Goal: Task Accomplishment & Management: Complete application form

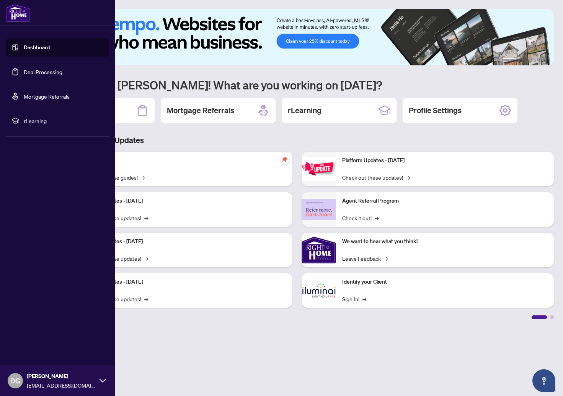
click at [32, 72] on link "Deal Processing" at bounding box center [43, 71] width 39 height 7
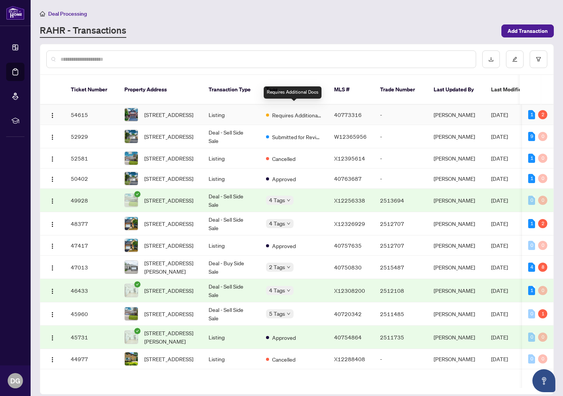
click at [294, 111] on span "Requires Additional Docs" at bounding box center [297, 115] width 50 height 8
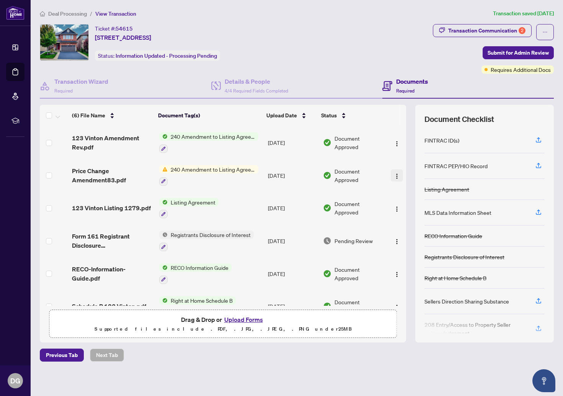
click at [395, 173] on img "button" at bounding box center [397, 176] width 6 height 6
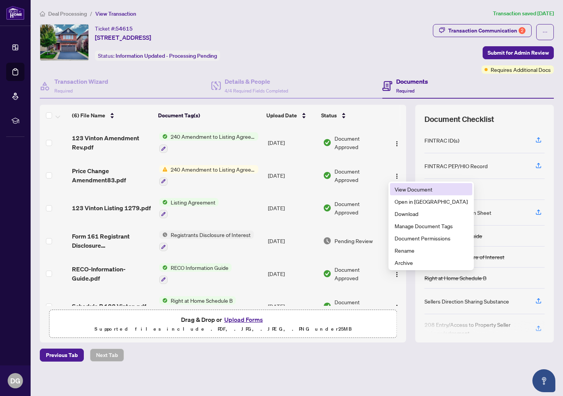
click at [405, 188] on span "View Document" at bounding box center [430, 189] width 73 height 8
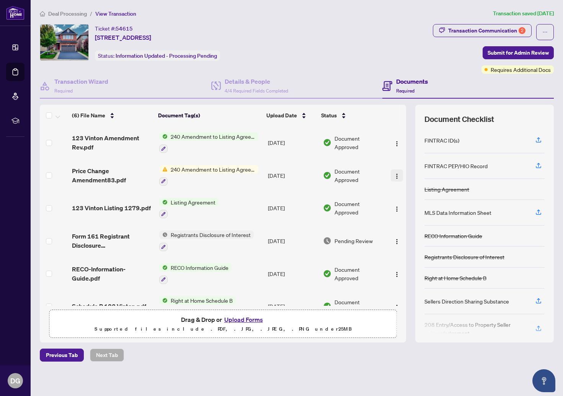
click at [395, 175] on img "button" at bounding box center [397, 176] width 6 height 6
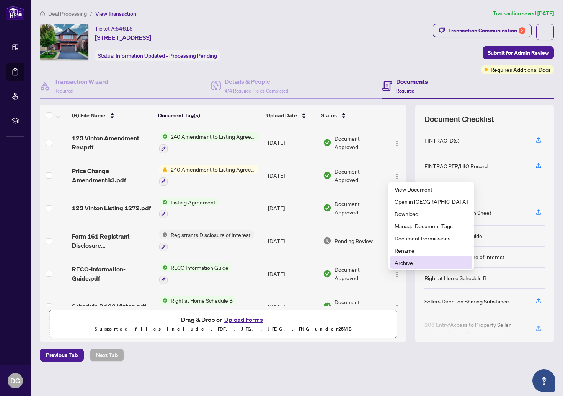
click at [404, 263] on span "Archive" at bounding box center [430, 263] width 73 height 8
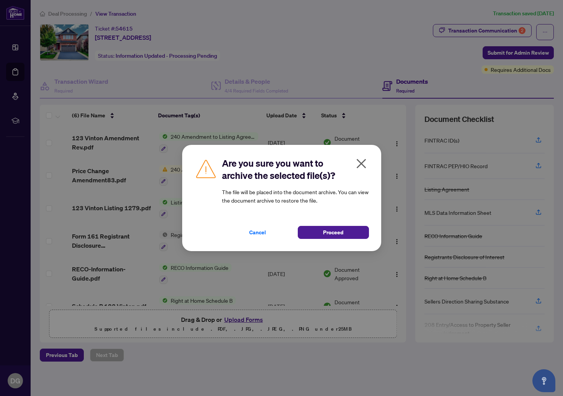
drag, startPoint x: 341, startPoint y: 232, endPoint x: 345, endPoint y: 225, distance: 7.4
click at [341, 232] on span "Proceed" at bounding box center [333, 232] width 20 height 12
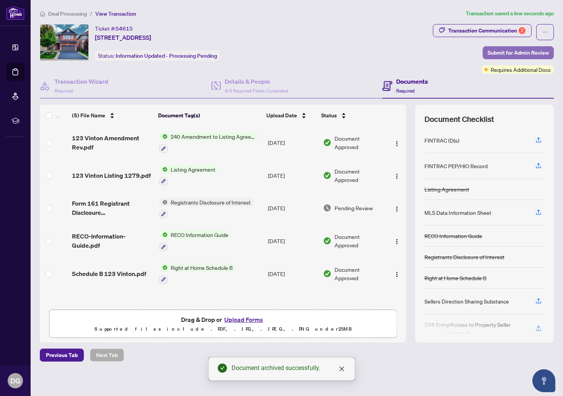
click at [513, 51] on span "Submit for Admin Review" at bounding box center [517, 53] width 61 height 12
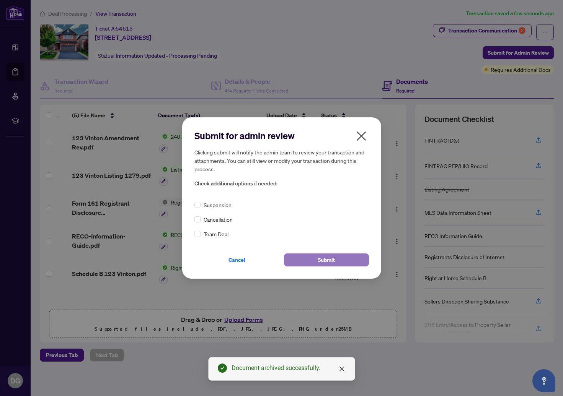
click at [327, 258] on span "Submit" at bounding box center [325, 260] width 17 height 12
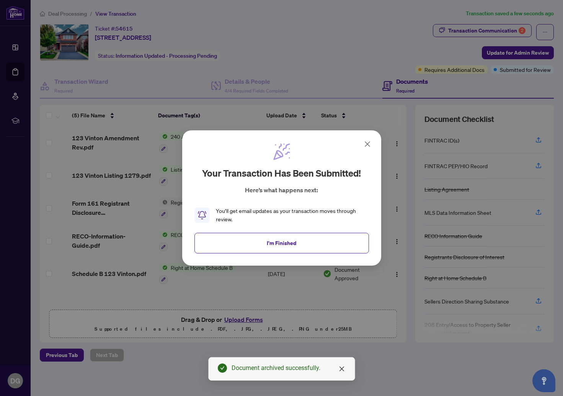
drag, startPoint x: 275, startPoint y: 244, endPoint x: 254, endPoint y: 218, distance: 34.5
click at [275, 244] on span "I'm Finished" at bounding box center [281, 243] width 29 height 12
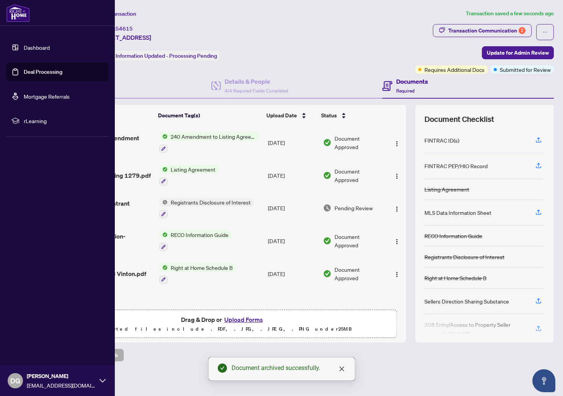
click at [24, 71] on link "Deal Processing" at bounding box center [43, 71] width 39 height 7
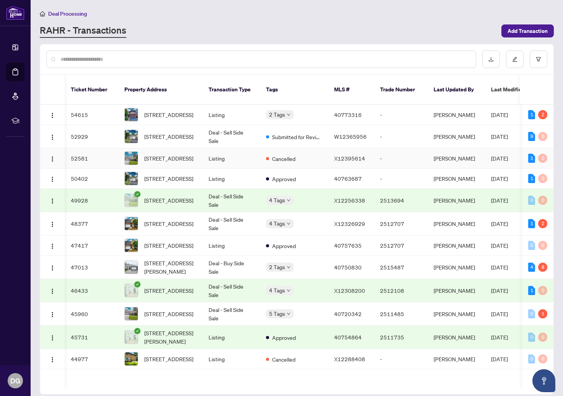
scroll to position [0, 0]
click at [534, 32] on span "Add Transaction" at bounding box center [527, 31] width 40 height 12
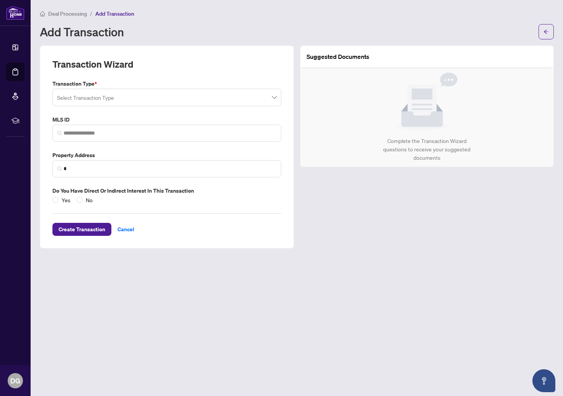
click at [164, 101] on input "search" at bounding box center [163, 98] width 213 height 17
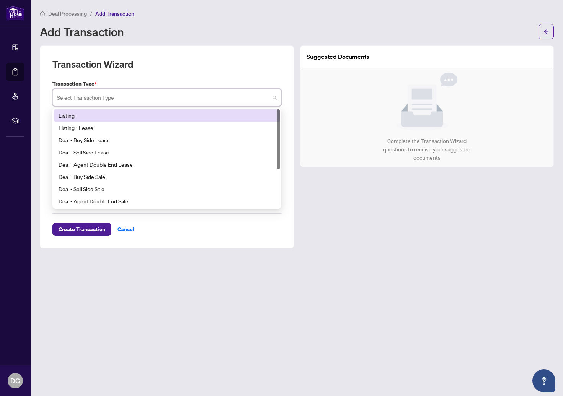
click at [161, 112] on div "Listing" at bounding box center [167, 115] width 216 height 8
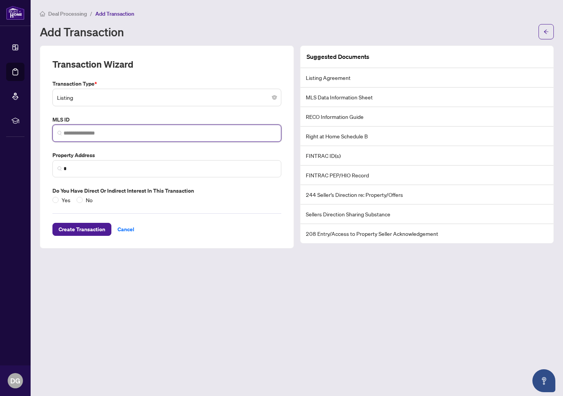
click at [147, 135] on input "search" at bounding box center [169, 133] width 213 height 8
paste input "*********"
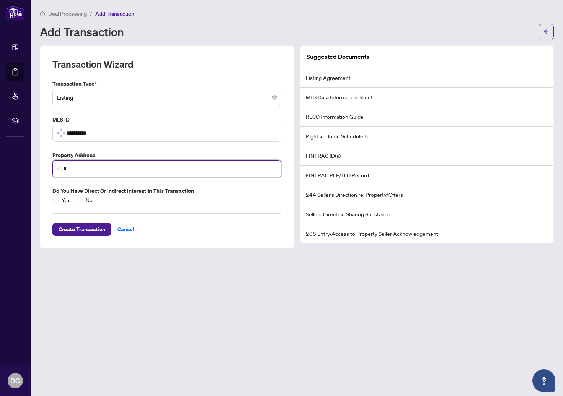
click at [162, 168] on input "*" at bounding box center [169, 169] width 213 height 8
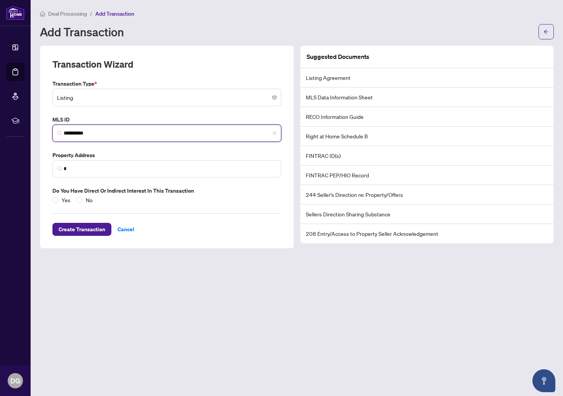
click at [169, 132] on input "*********" at bounding box center [169, 133] width 213 height 8
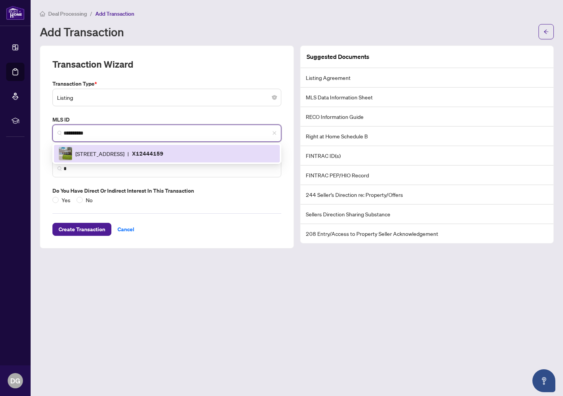
click at [124, 151] on span "[STREET_ADDRESS]" at bounding box center [99, 154] width 49 height 8
type input "*********"
type input "**********"
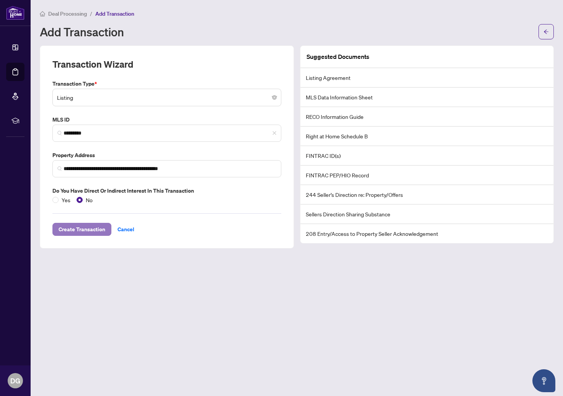
click at [91, 229] on span "Create Transaction" at bounding box center [82, 229] width 47 height 12
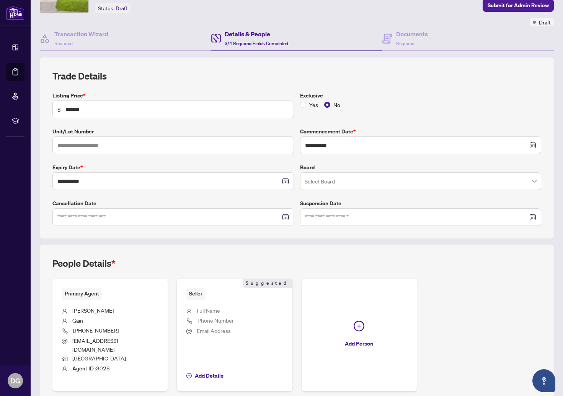
scroll to position [48, 0]
click at [385, 178] on input "search" at bounding box center [416, 182] width 225 height 17
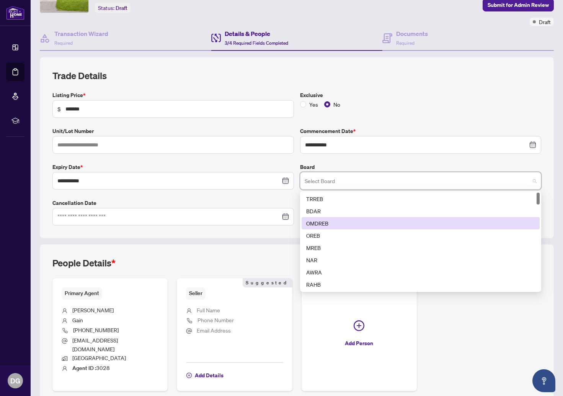
click at [384, 221] on div "OMDREB" at bounding box center [420, 223] width 229 height 8
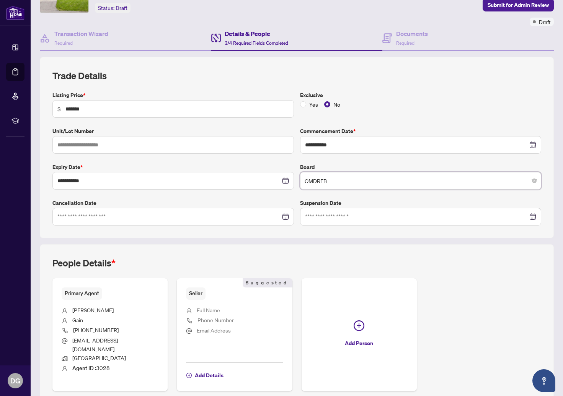
click at [421, 112] on div "Exclusive Yes No" at bounding box center [420, 104] width 247 height 27
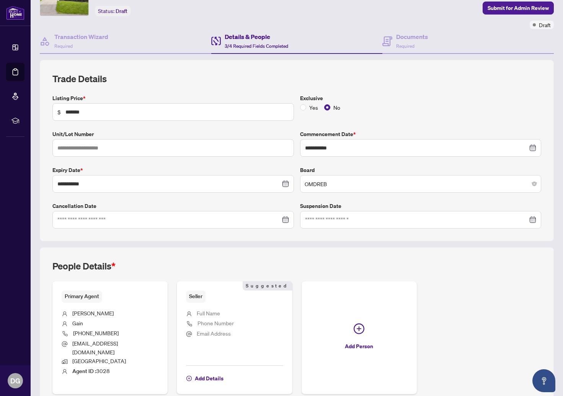
scroll to position [76, 0]
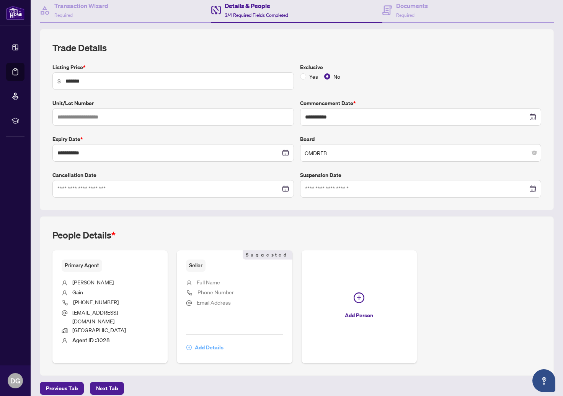
click at [212, 342] on span "Add Details" at bounding box center [209, 348] width 29 height 12
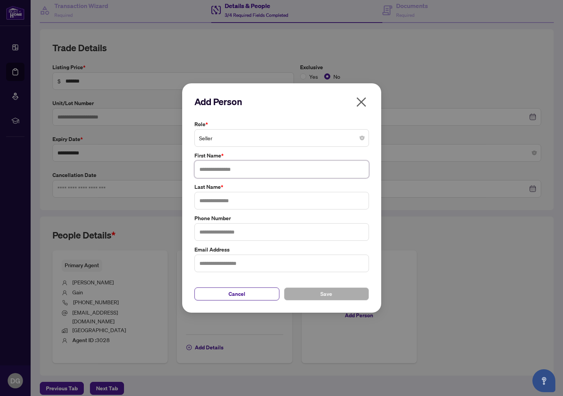
click at [253, 170] on input "text" at bounding box center [281, 170] width 174 height 18
type input "*****"
type input "******"
click at [247, 264] on input "text" at bounding box center [281, 264] width 174 height 18
paste input "**********"
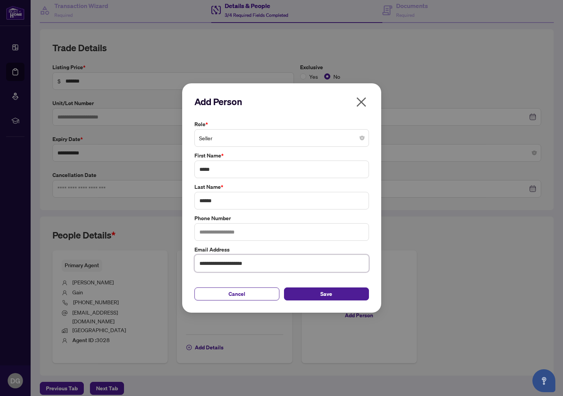
type input "**********"
click at [267, 236] on input "text" at bounding box center [281, 232] width 174 height 18
type input "**********"
click at [330, 293] on span "Save" at bounding box center [326, 294] width 12 height 12
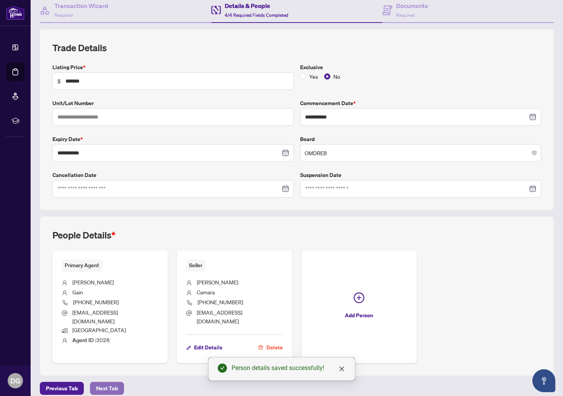
click at [118, 382] on button "Next Tab" at bounding box center [107, 388] width 34 height 13
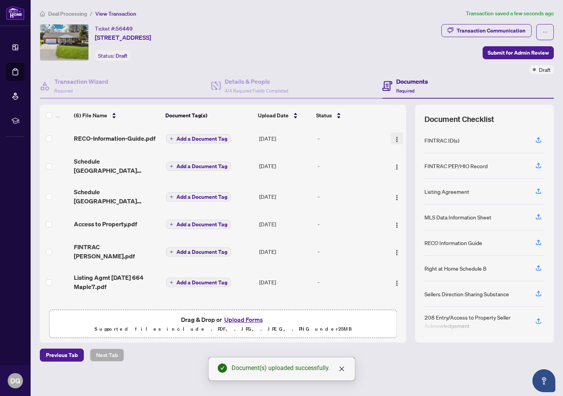
click at [394, 137] on img "button" at bounding box center [397, 140] width 6 height 6
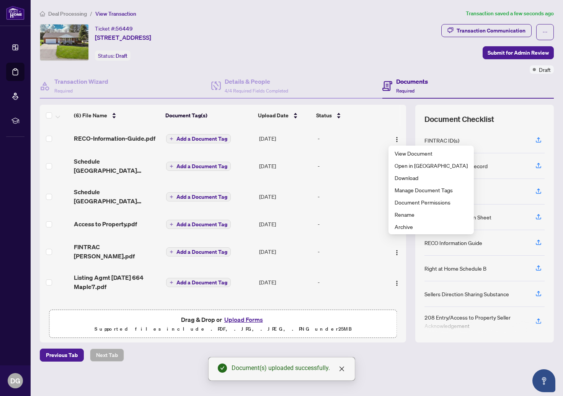
click at [346, 138] on div "-" at bounding box center [349, 138] width 65 height 8
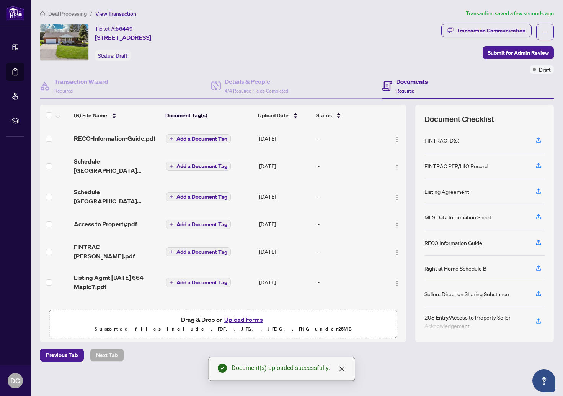
click at [214, 137] on span "Add a Document Tag" at bounding box center [201, 138] width 51 height 5
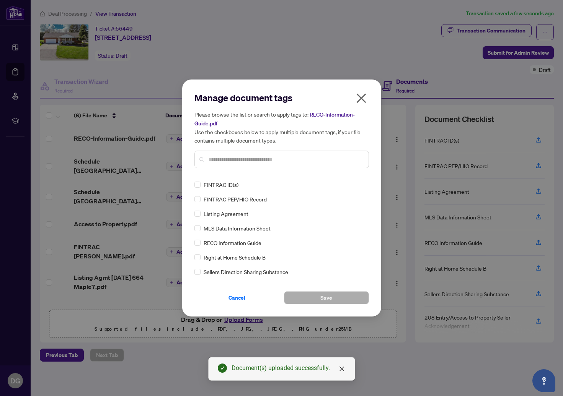
click at [247, 159] on input "text" at bounding box center [285, 159] width 154 height 8
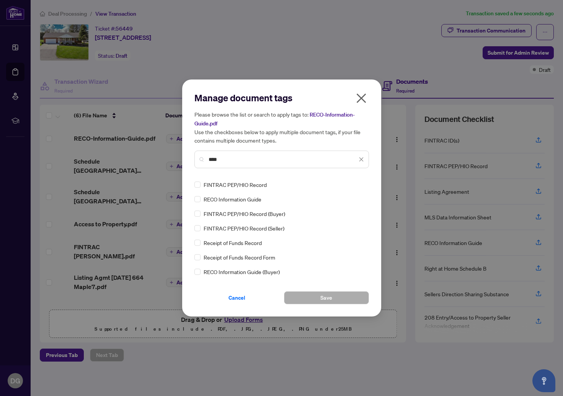
type input "****"
click at [323, 304] on div "Manage document tags Please browse the list or search to apply tags to: RECO-In…" at bounding box center [281, 198] width 199 height 237
click at [329, 297] on span "Save" at bounding box center [326, 298] width 12 height 12
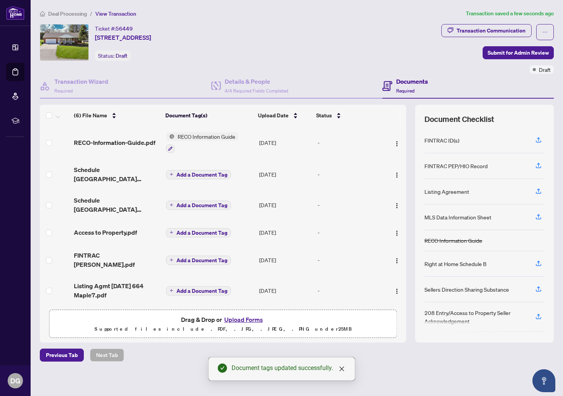
click at [215, 172] on span "Add a Document Tag" at bounding box center [201, 174] width 51 height 5
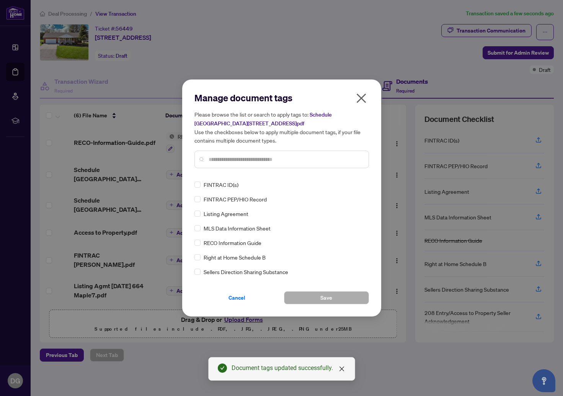
click at [242, 157] on input "text" at bounding box center [285, 159] width 154 height 8
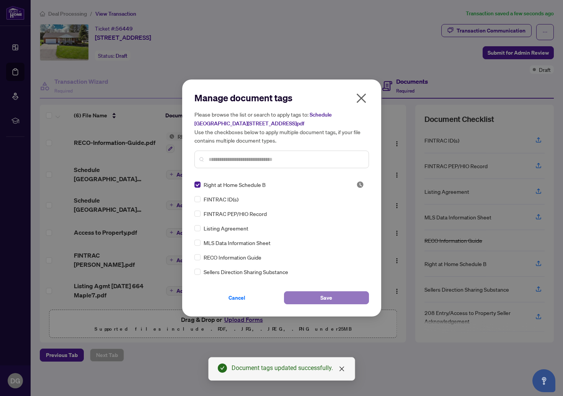
click at [333, 294] on button "Save" at bounding box center [326, 297] width 85 height 13
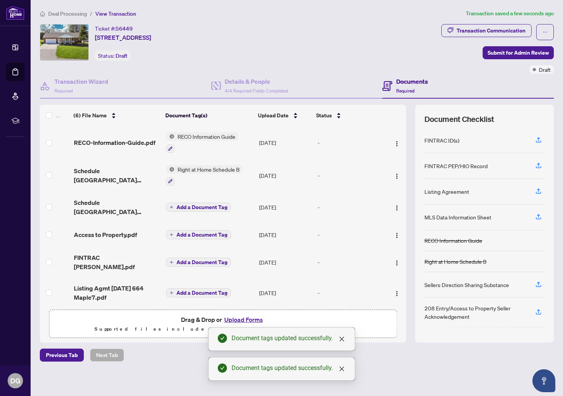
click at [207, 205] on span "Add a Document Tag" at bounding box center [201, 207] width 51 height 5
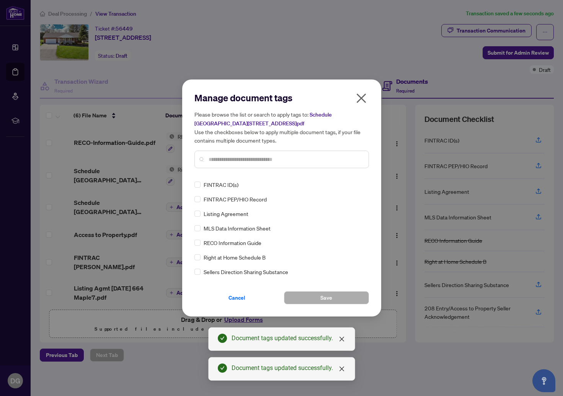
click at [251, 158] on input "text" at bounding box center [285, 159] width 154 height 8
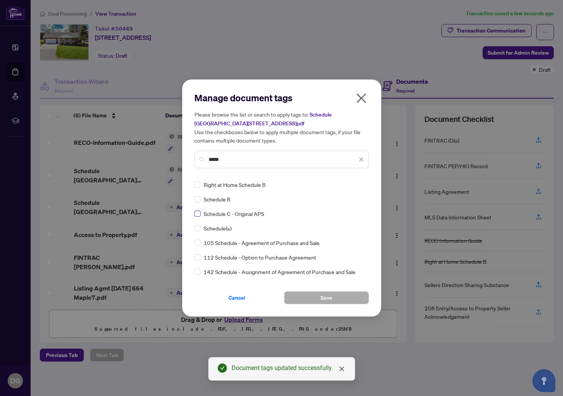
type input "*****"
click at [310, 295] on button "Save" at bounding box center [326, 297] width 85 height 13
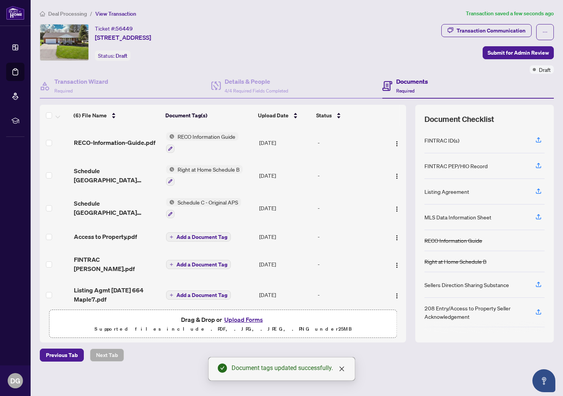
scroll to position [5, 0]
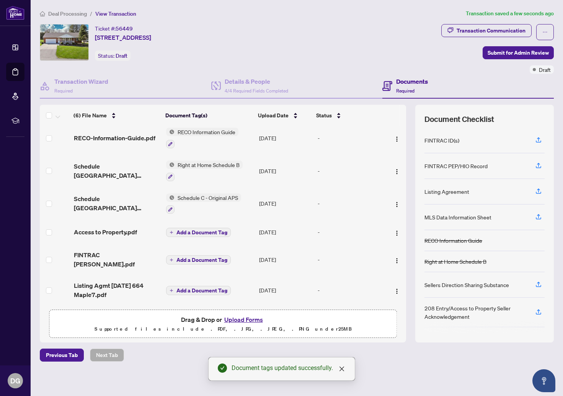
click at [194, 230] on span "Add a Document Tag" at bounding box center [201, 232] width 51 height 5
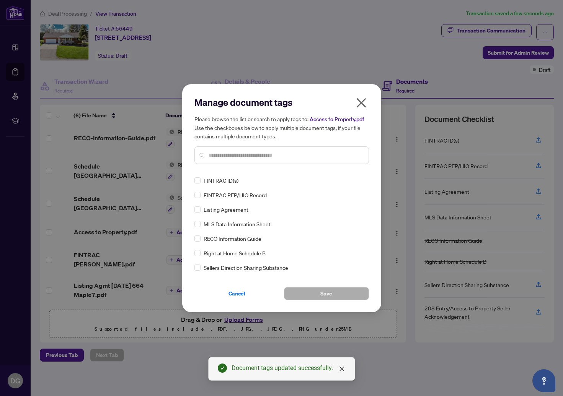
click at [284, 159] on input "text" at bounding box center [285, 155] width 154 height 8
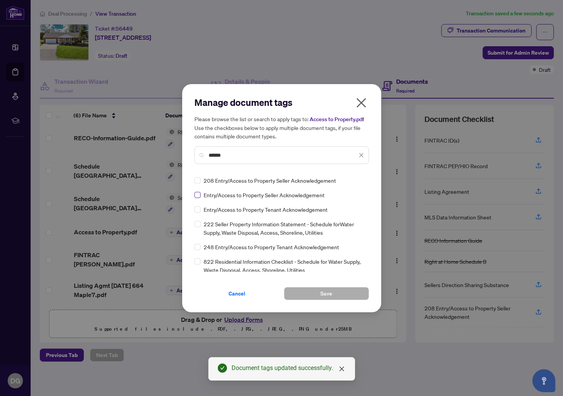
type input "******"
click at [333, 297] on button "Save" at bounding box center [326, 293] width 85 height 13
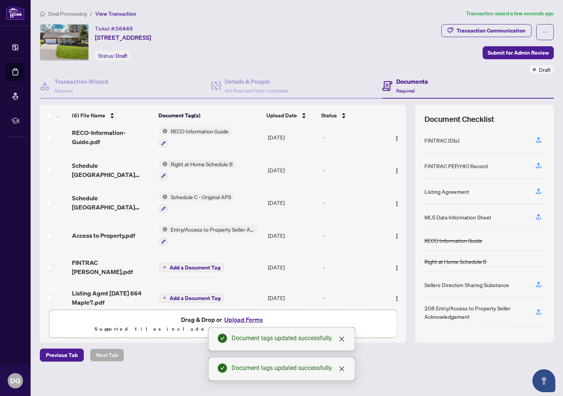
scroll to position [13, 0]
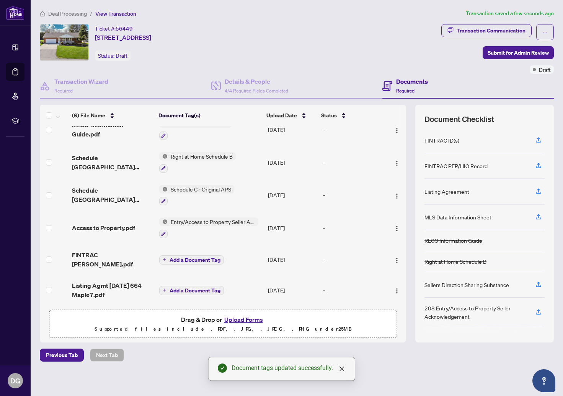
click at [204, 257] on span "Add a Document Tag" at bounding box center [194, 259] width 51 height 5
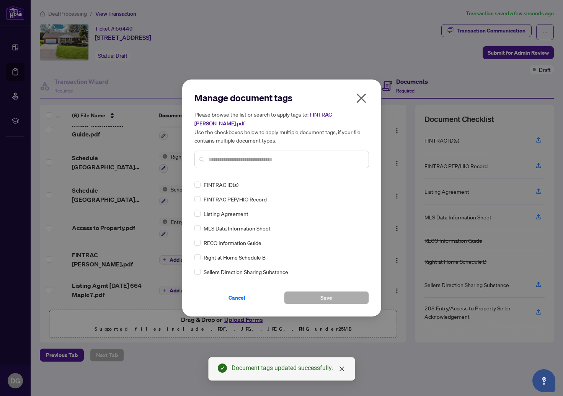
click at [289, 157] on input "text" at bounding box center [285, 159] width 154 height 8
type input "*"
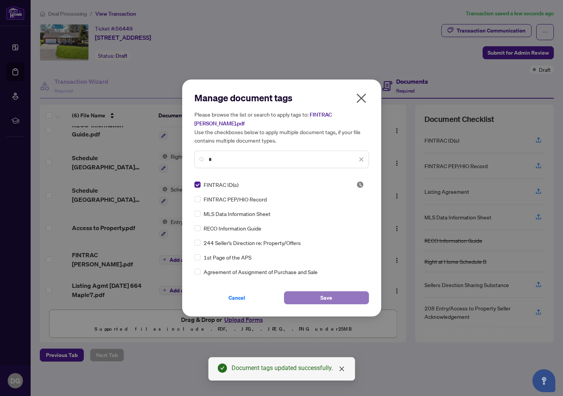
drag, startPoint x: 319, startPoint y: 299, endPoint x: 318, endPoint y: 293, distance: 6.2
click at [319, 299] on button "Save" at bounding box center [326, 297] width 85 height 13
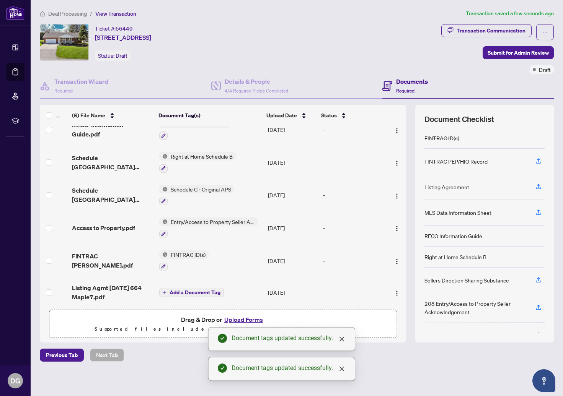
click at [215, 290] on span "Add a Document Tag" at bounding box center [194, 292] width 51 height 5
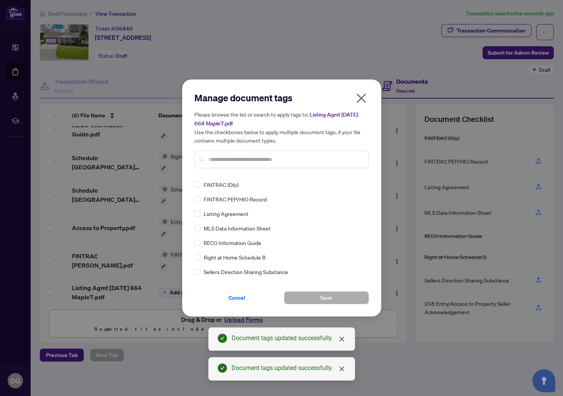
click at [249, 161] on input "text" at bounding box center [285, 159] width 154 height 8
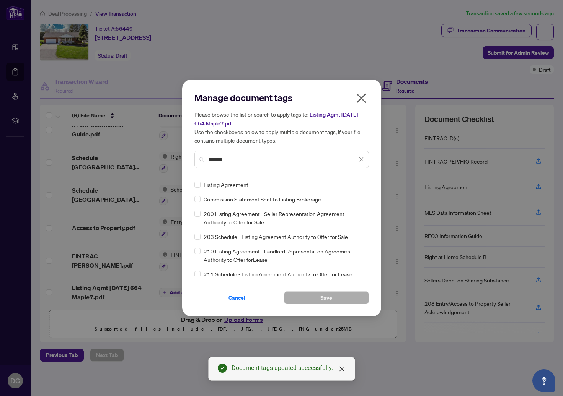
type input "*******"
click at [330, 297] on span "Save" at bounding box center [326, 298] width 12 height 12
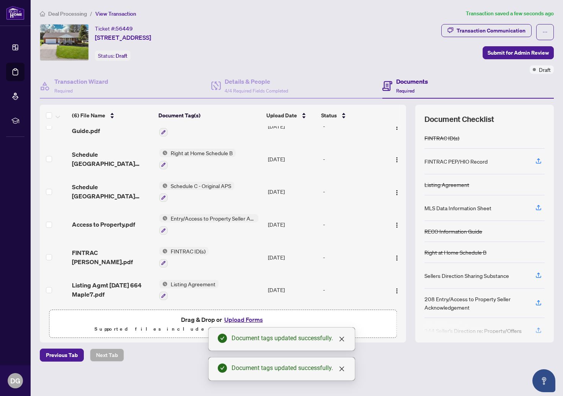
scroll to position [0, 0]
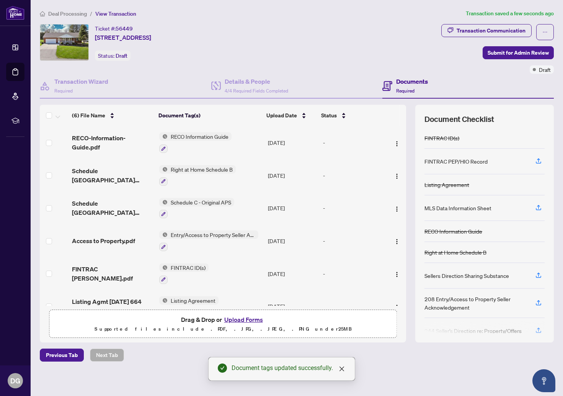
click at [168, 363] on main "Deal Processing / View Transaction Transaction saved a few seconds ago Ticket #…" at bounding box center [297, 198] width 532 height 396
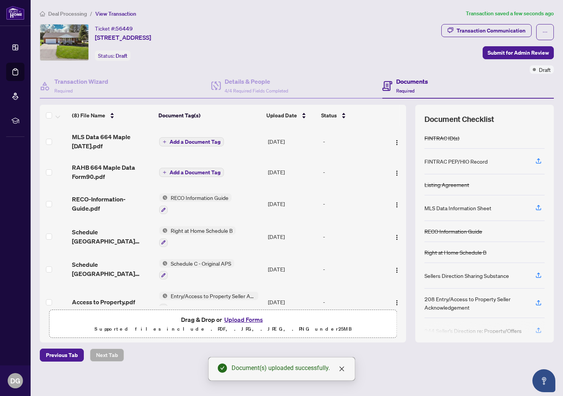
click at [206, 140] on span "Add a Document Tag" at bounding box center [194, 141] width 51 height 5
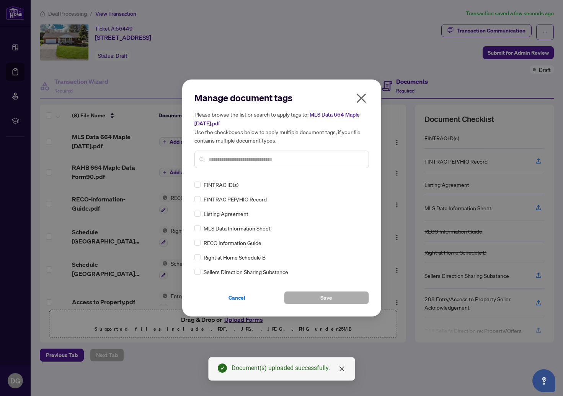
click at [275, 157] on input "text" at bounding box center [285, 159] width 154 height 8
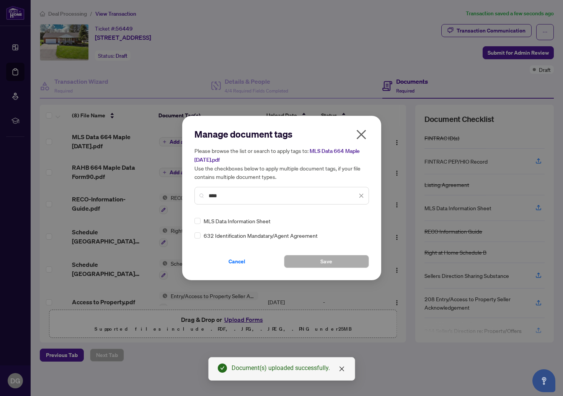
type input "****"
click at [225, 221] on span "MLS Data Information Sheet" at bounding box center [236, 221] width 67 height 8
click at [323, 262] on span "Save" at bounding box center [326, 261] width 12 height 12
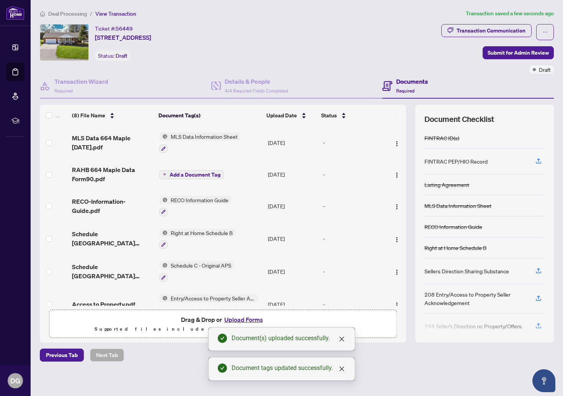
click at [209, 175] on span "Add a Document Tag" at bounding box center [194, 174] width 51 height 5
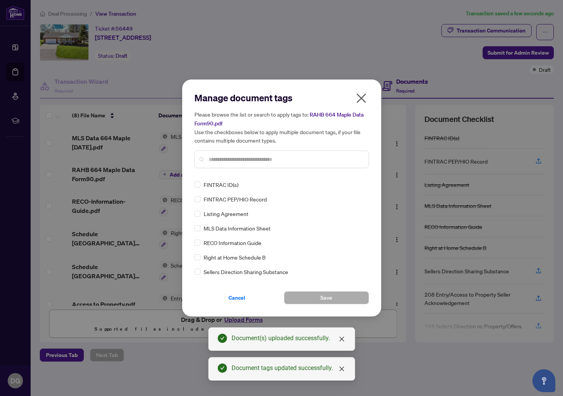
click at [273, 163] on input "text" at bounding box center [285, 159] width 154 height 8
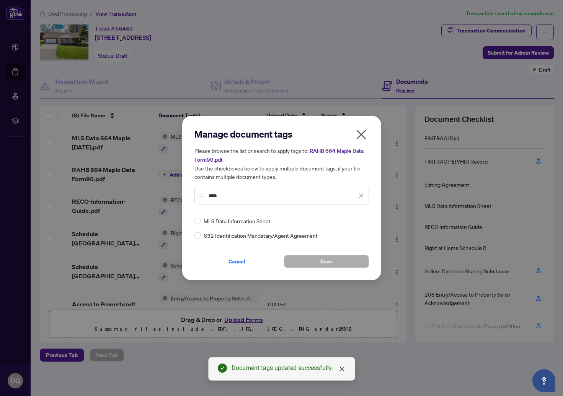
type input "****"
click at [323, 262] on span "Save" at bounding box center [326, 261] width 12 height 12
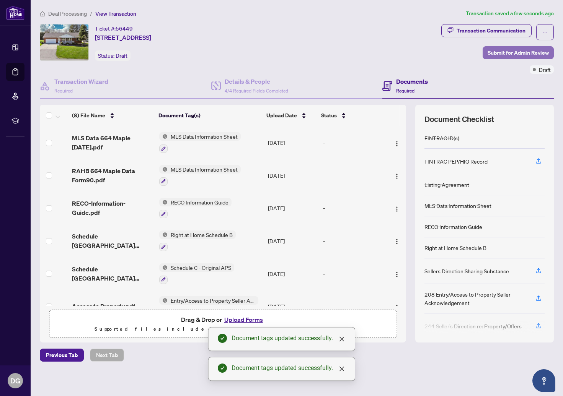
click at [515, 51] on span "Submit for Admin Review" at bounding box center [517, 53] width 61 height 12
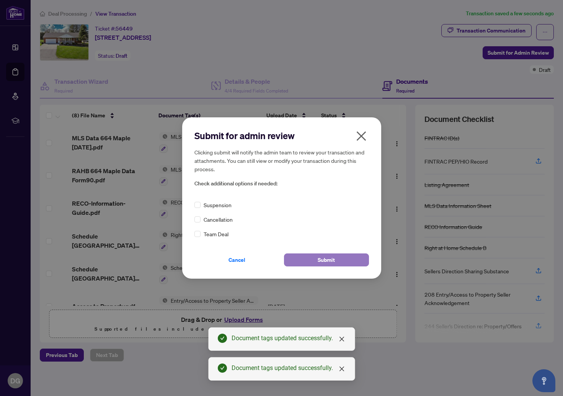
drag, startPoint x: 329, startPoint y: 261, endPoint x: 327, endPoint y: 255, distance: 6.2
click at [329, 261] on span "Submit" at bounding box center [325, 260] width 17 height 12
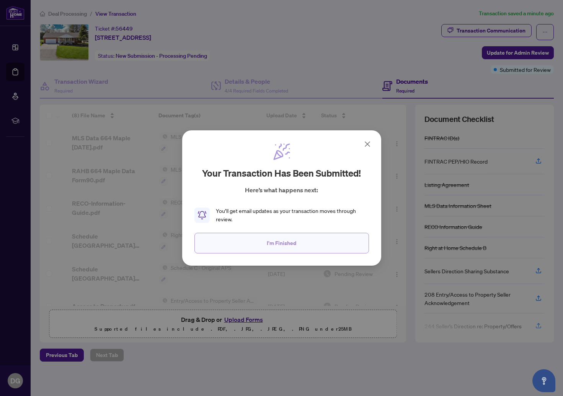
click at [295, 241] on span "I'm Finished" at bounding box center [281, 243] width 29 height 12
click at [295, 241] on div at bounding box center [223, 181] width 366 height 153
